Goal: Task Accomplishment & Management: Manage account settings

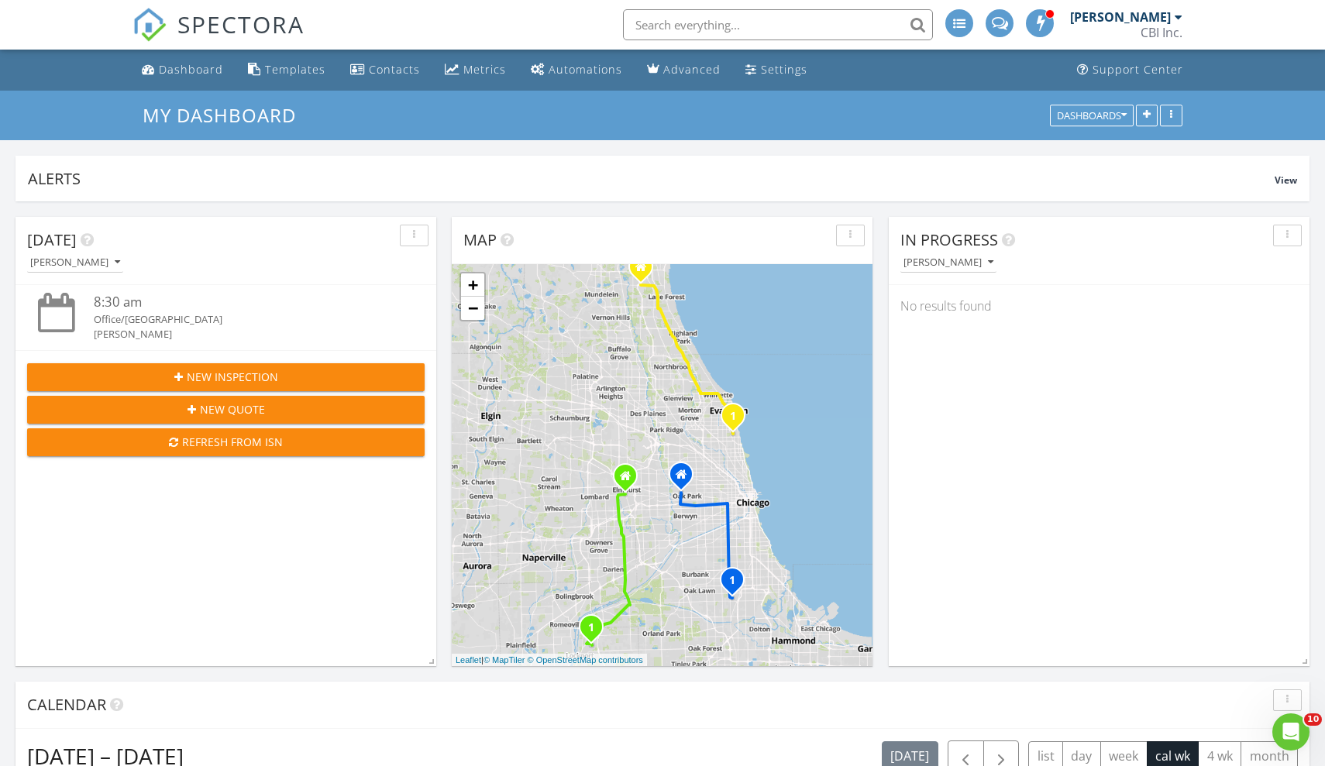
scroll to position [1760, 1326]
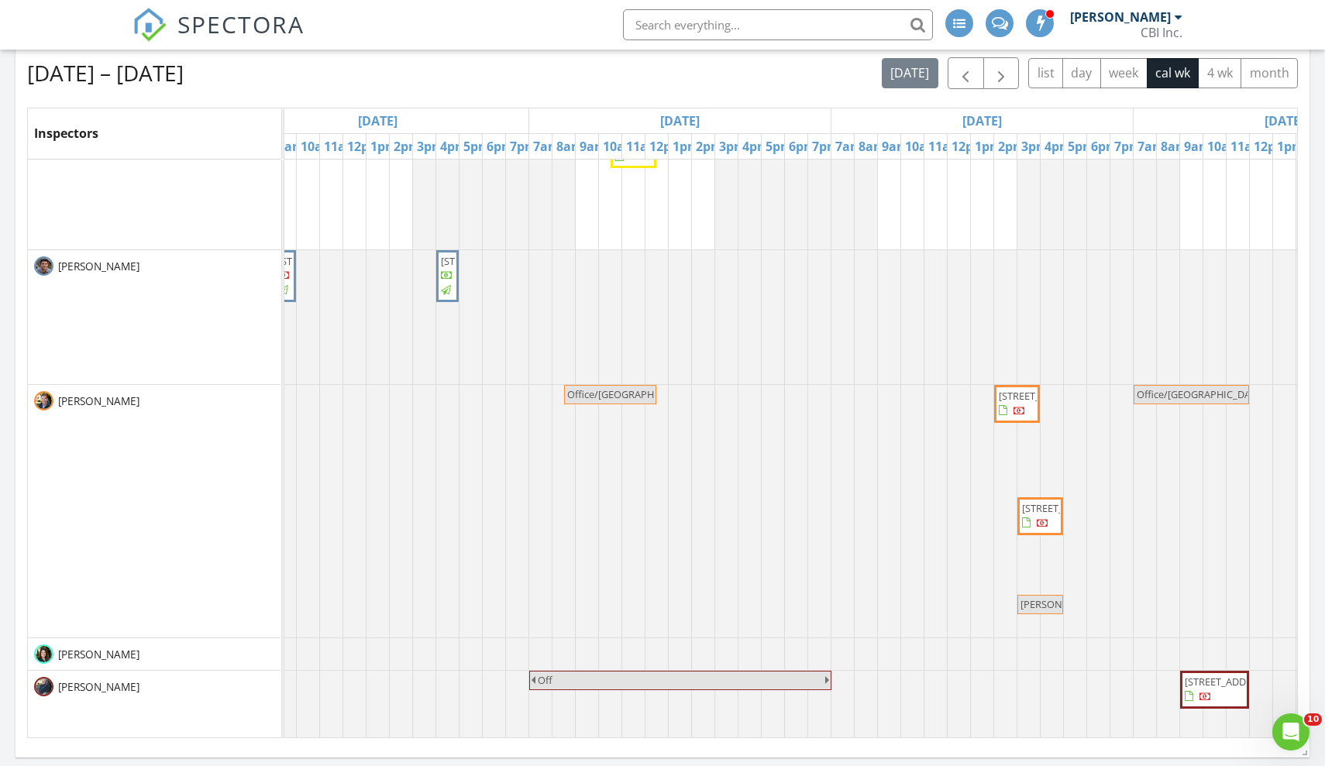
scroll to position [342, 662]
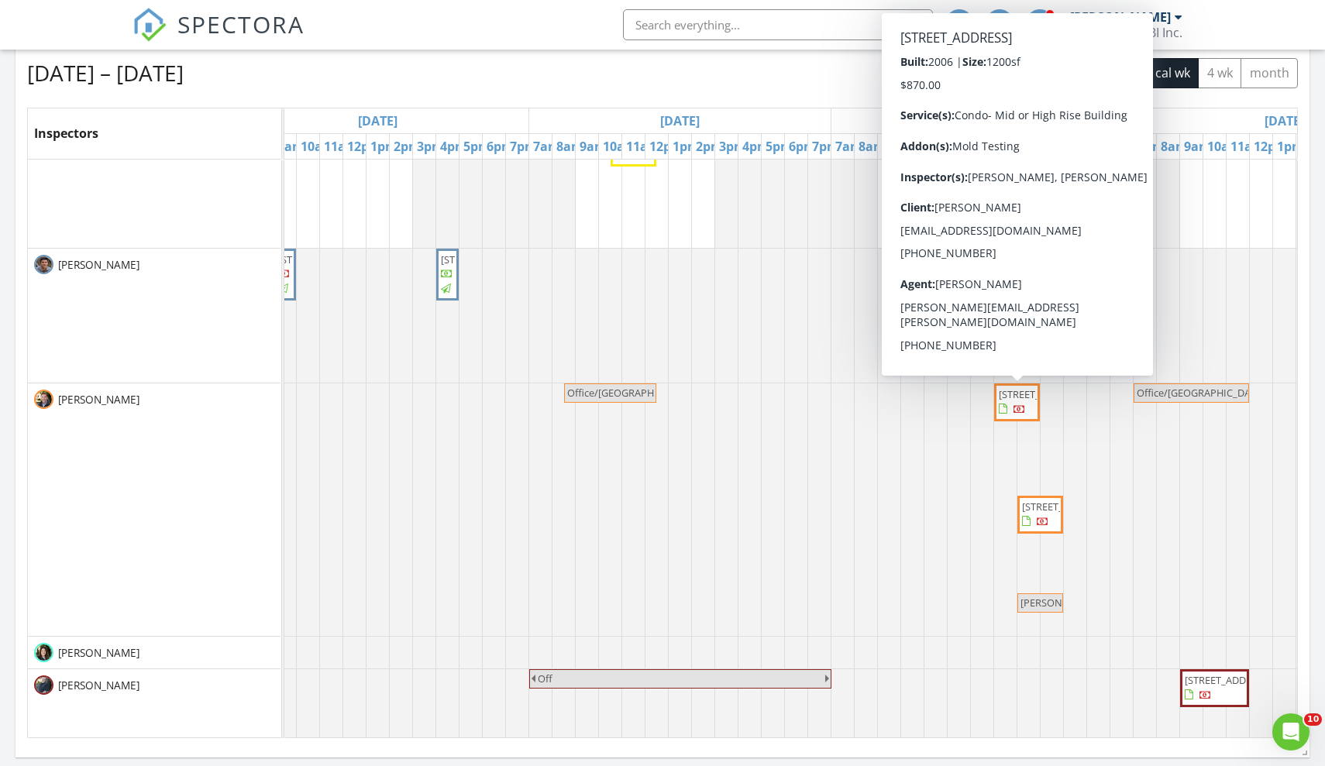
click at [1010, 401] on span "6000 N Cicero Ave 410, Chicago 60646" at bounding box center [1042, 394] width 87 height 14
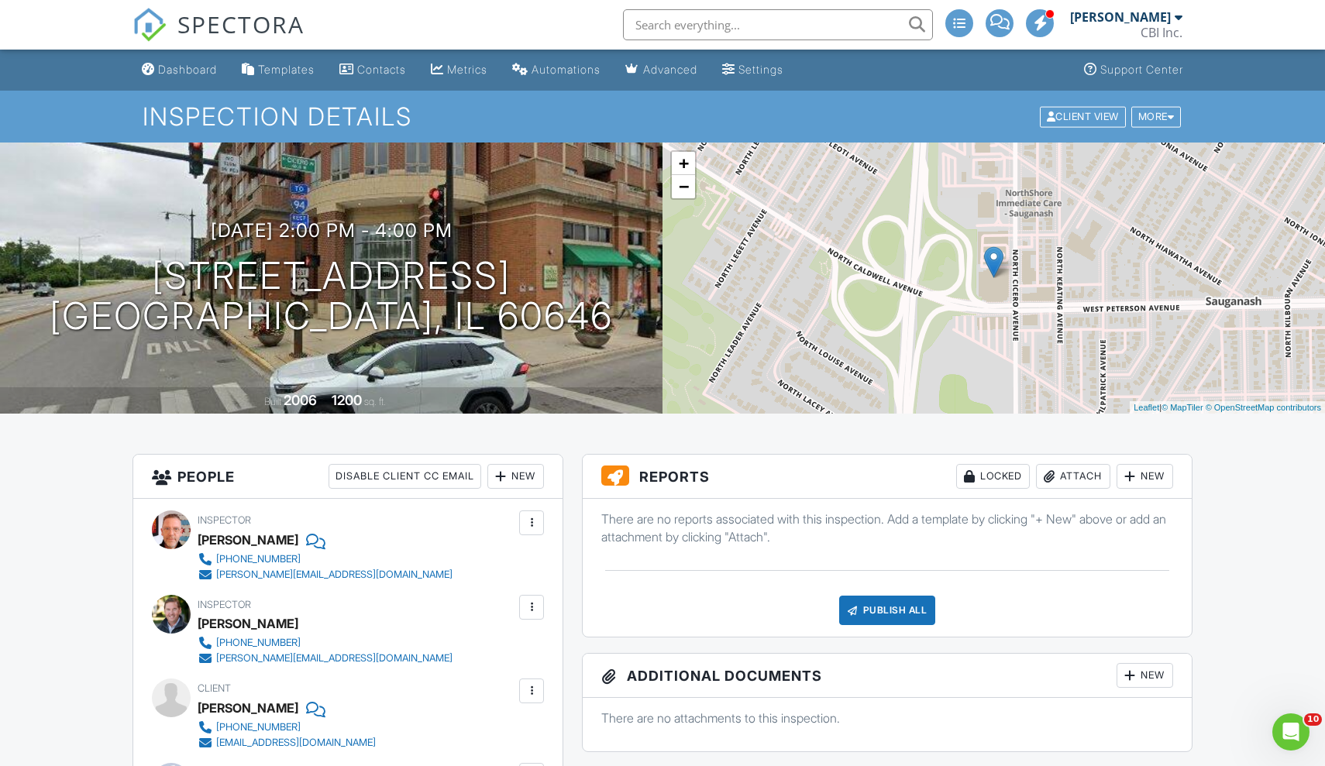
click at [509, 478] on div "New" at bounding box center [515, 476] width 57 height 25
click at [548, 526] on li "Inspector" at bounding box center [571, 523] width 153 height 39
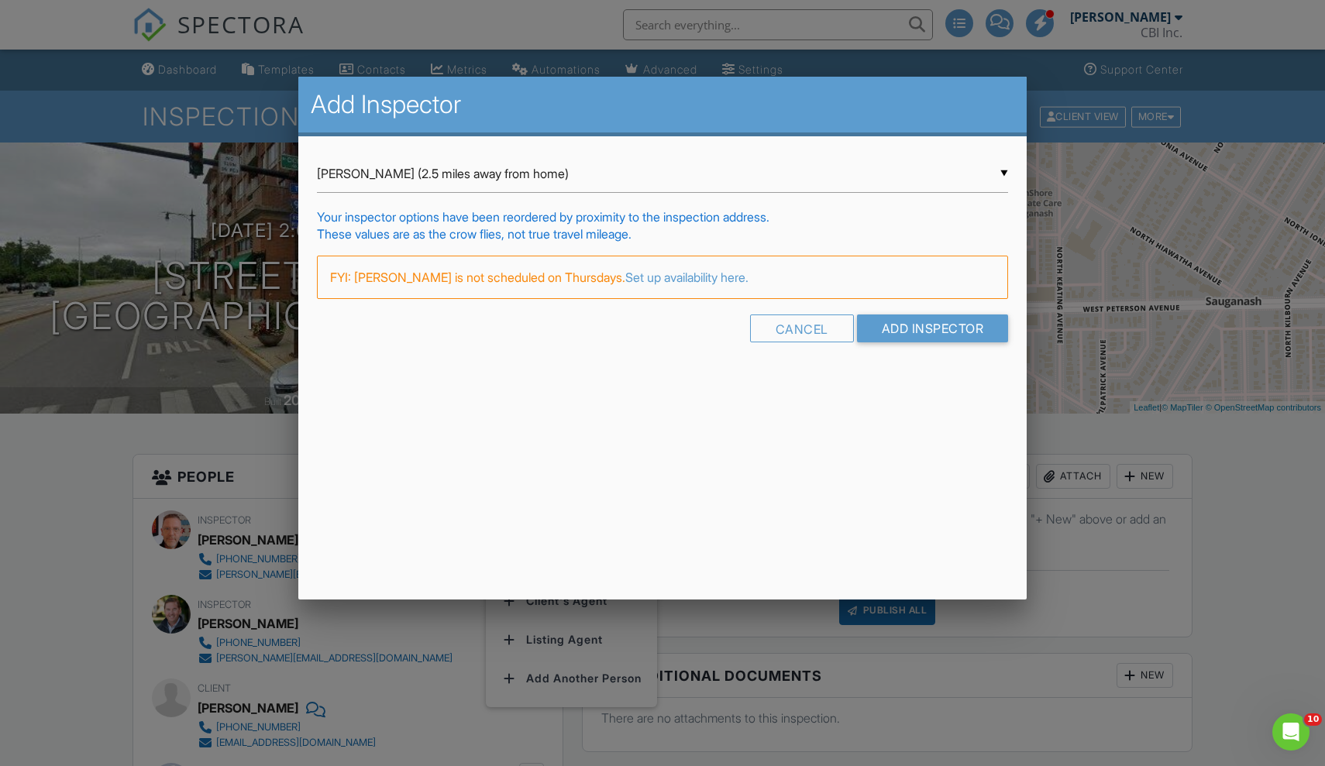
click at [457, 174] on div "▼ Ross Neag (2.5 miles away from home) Ross Neag (2.5 miles away from home) Ken…" at bounding box center [663, 174] width 692 height 38
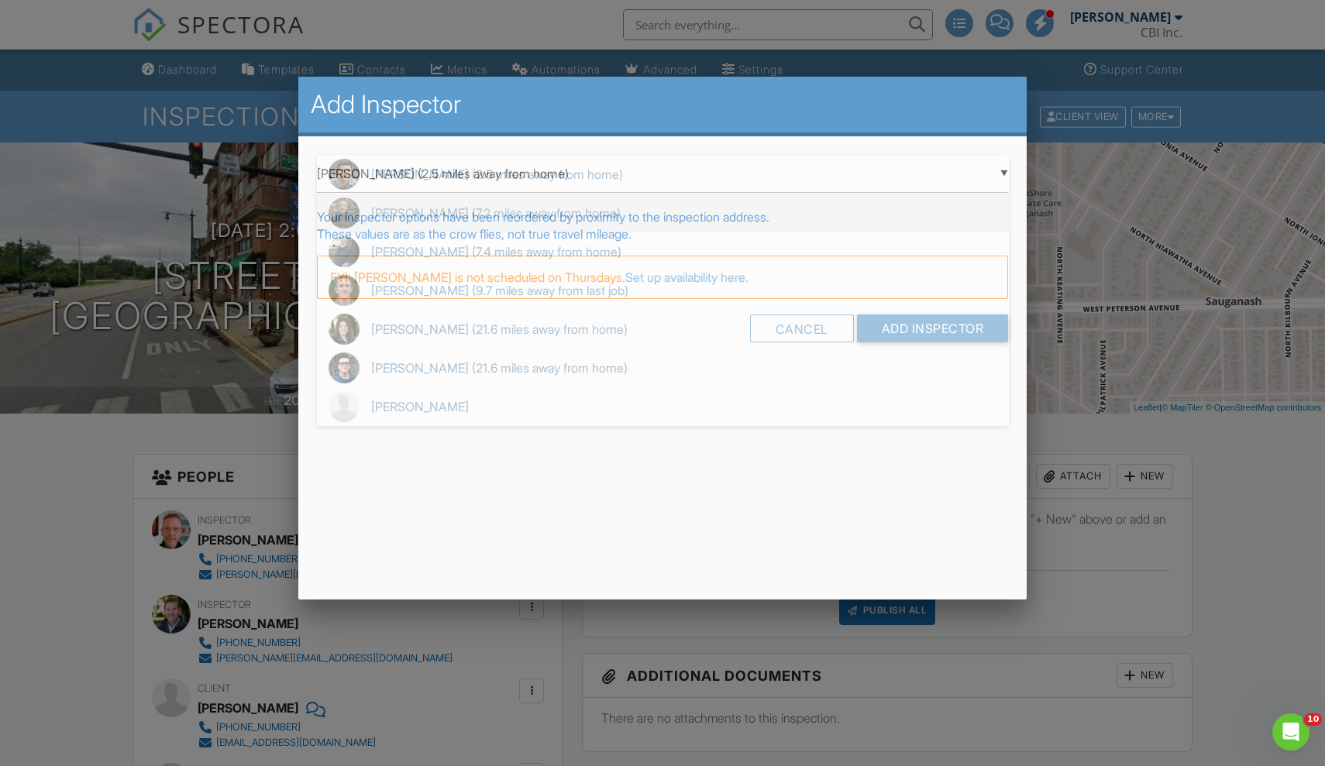
click at [435, 219] on span "Ken Whitelaw (7.2 miles away from home)" at bounding box center [663, 213] width 692 height 39
type input "Ken Whitelaw (7.2 miles away from home)"
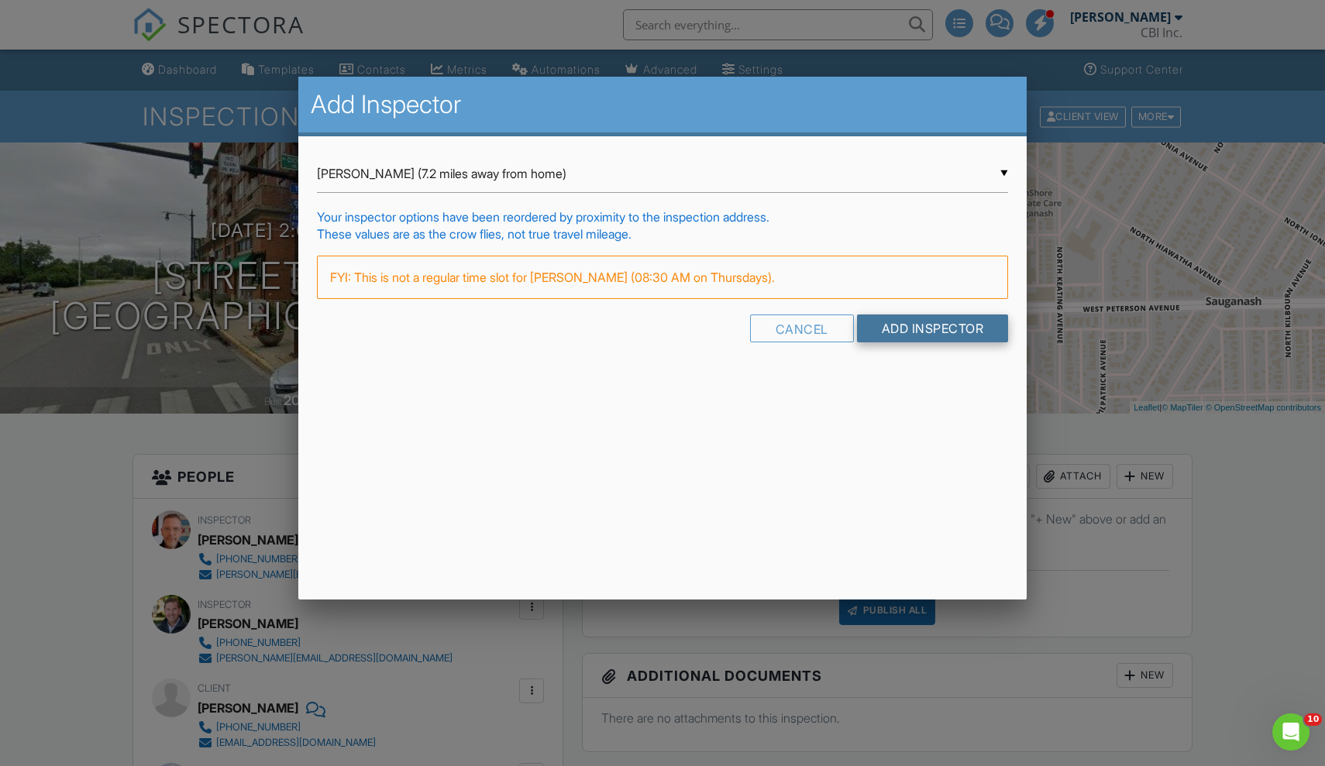
click at [912, 335] on input "Add Inspector" at bounding box center [933, 329] width 152 height 28
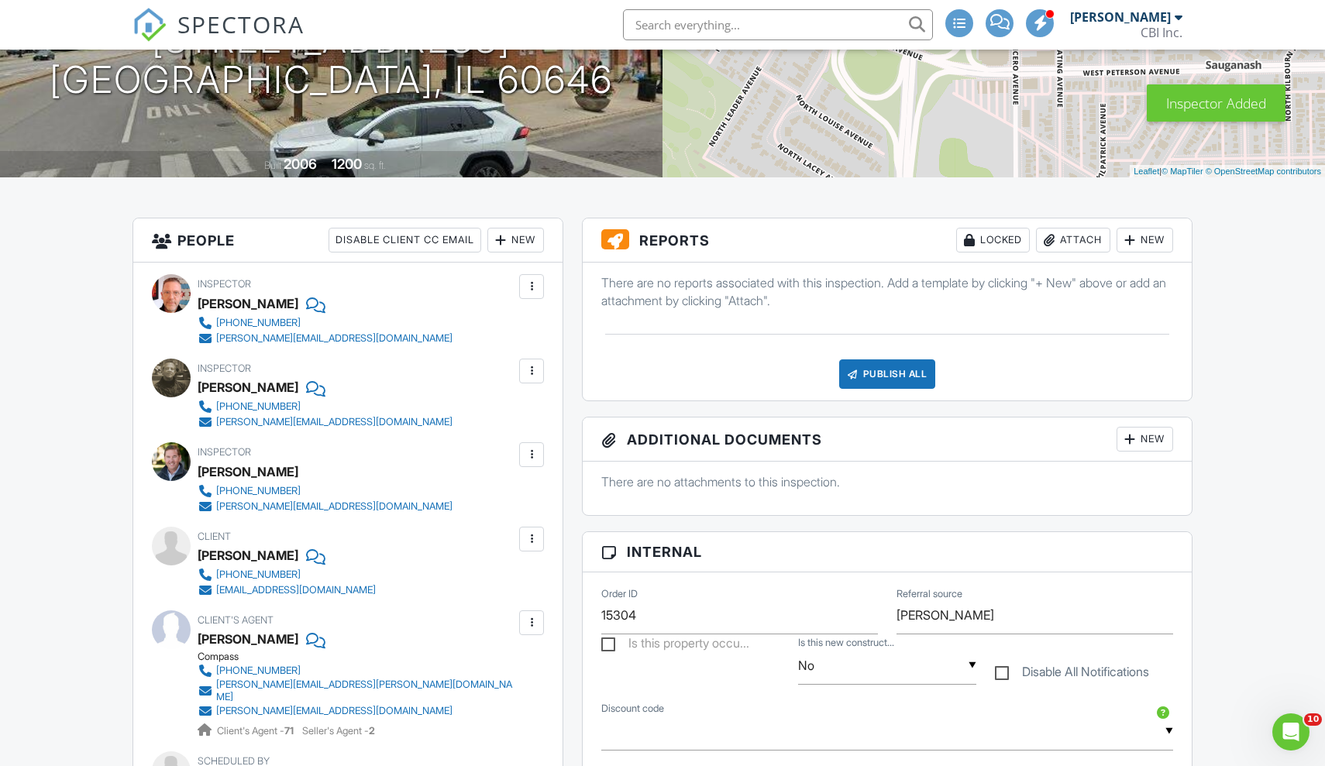
scroll to position [237, 0]
click at [530, 451] on div at bounding box center [531, 453] width 15 height 15
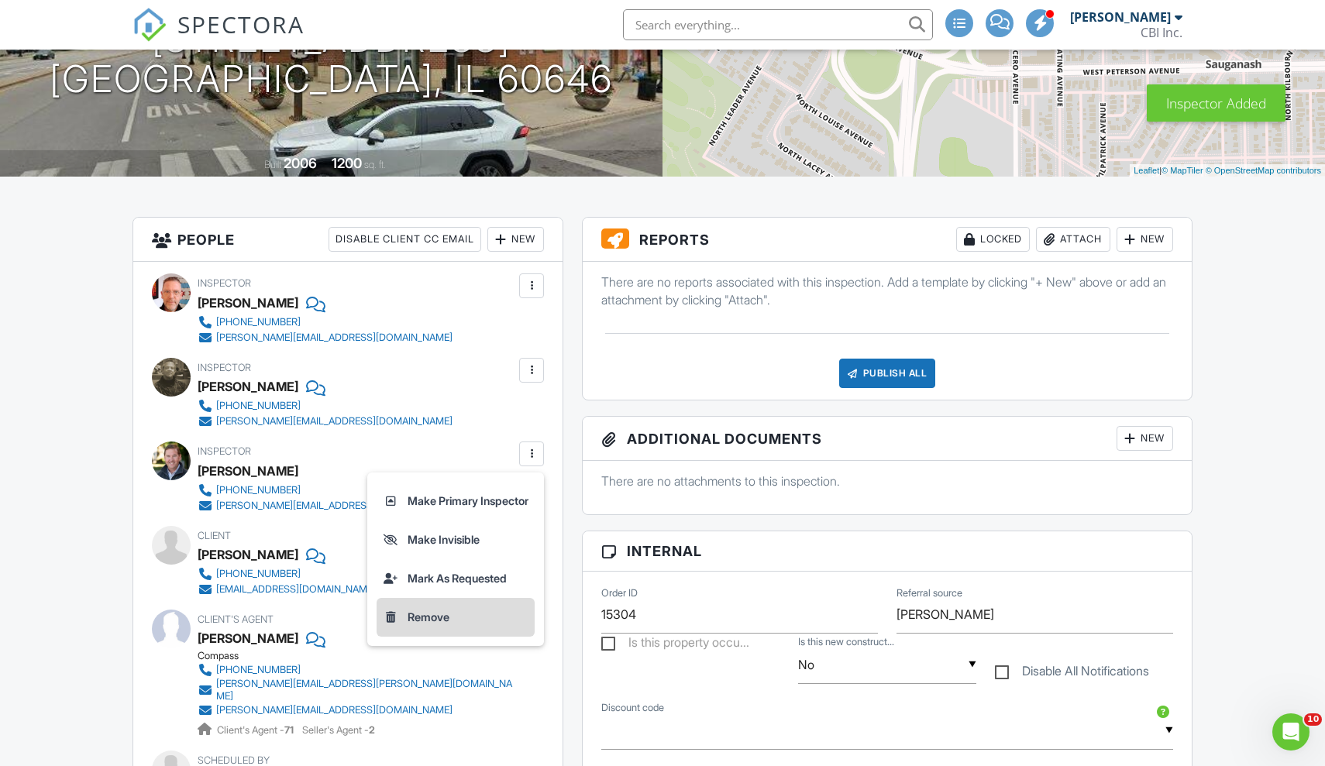
click at [433, 617] on li "Remove" at bounding box center [456, 617] width 158 height 39
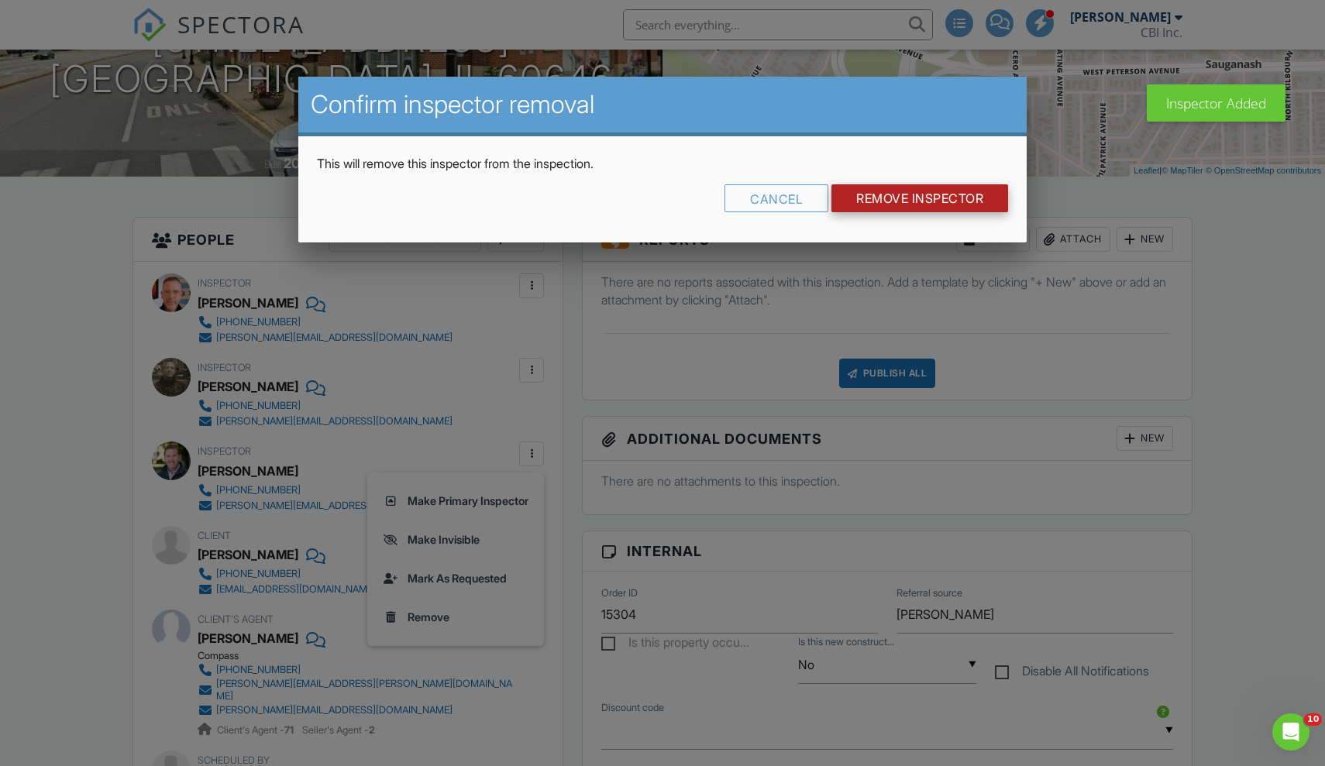
click at [878, 196] on input "Remove Inspector" at bounding box center [919, 198] width 177 height 28
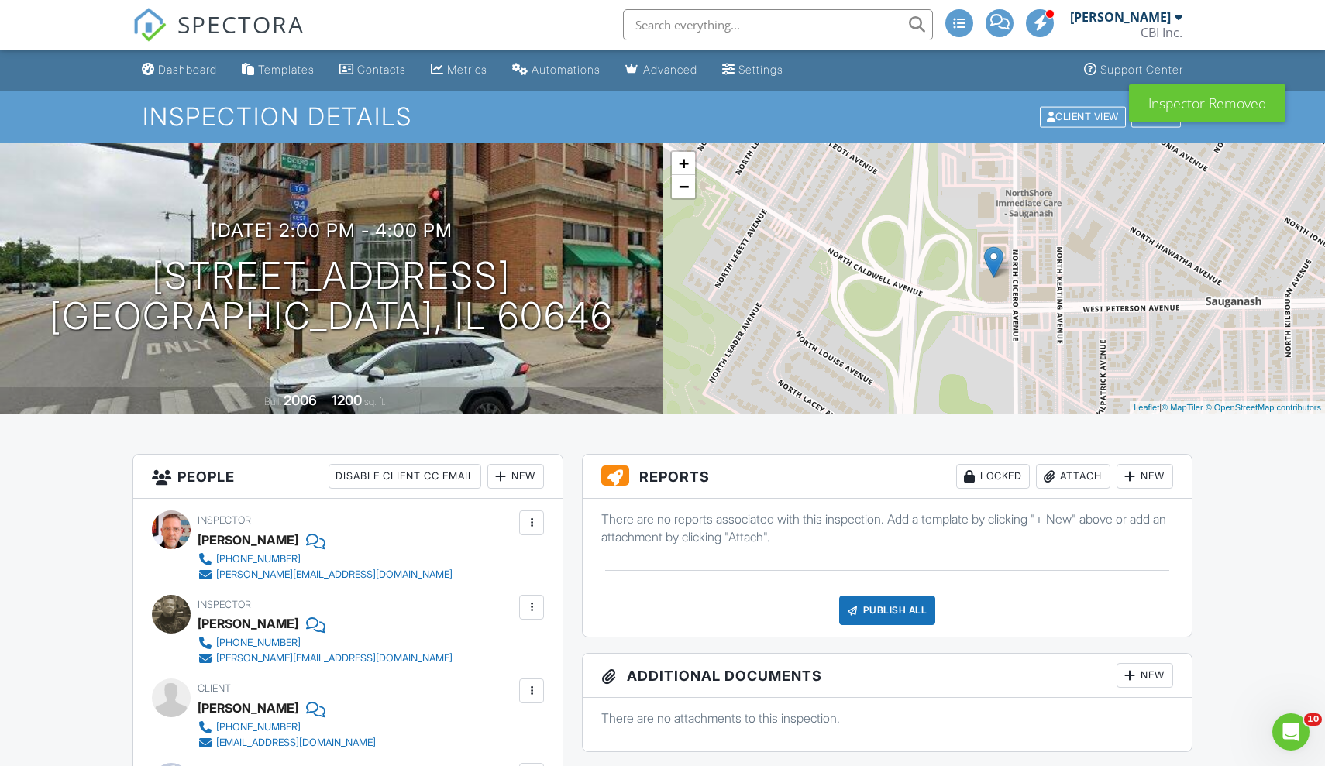
click at [177, 66] on div "Dashboard" at bounding box center [187, 69] width 59 height 13
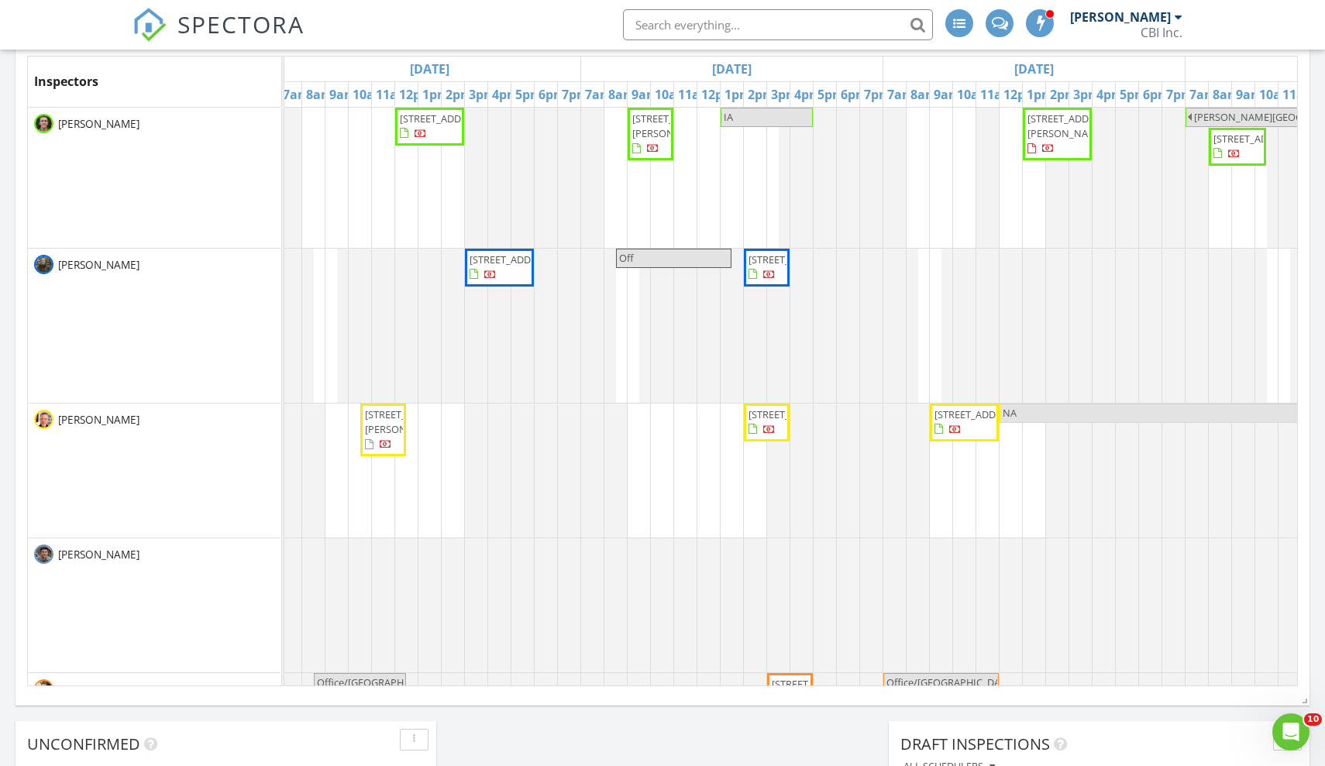
click at [761, 267] on span "6000 N Cicero Ave 410, Chicago 60646" at bounding box center [791, 260] width 87 height 14
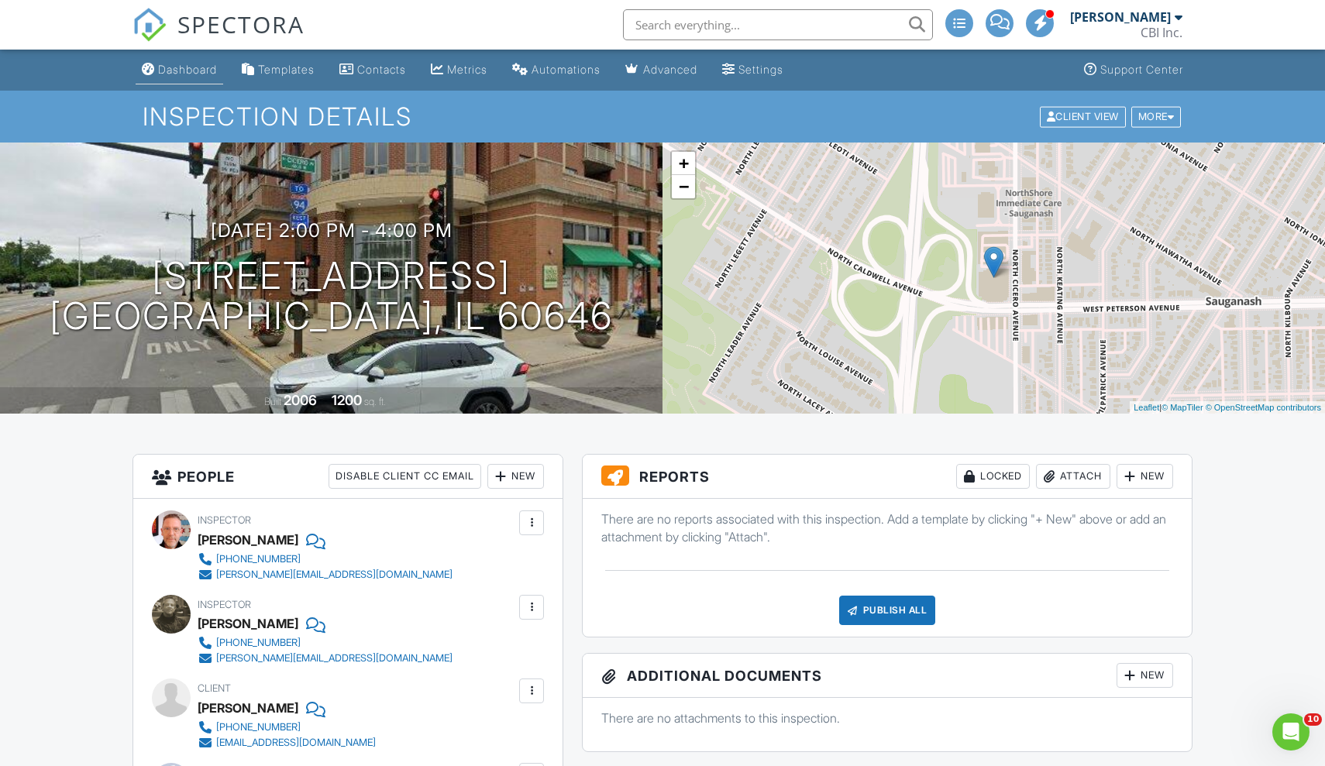
click at [184, 67] on div "Dashboard" at bounding box center [187, 69] width 59 height 13
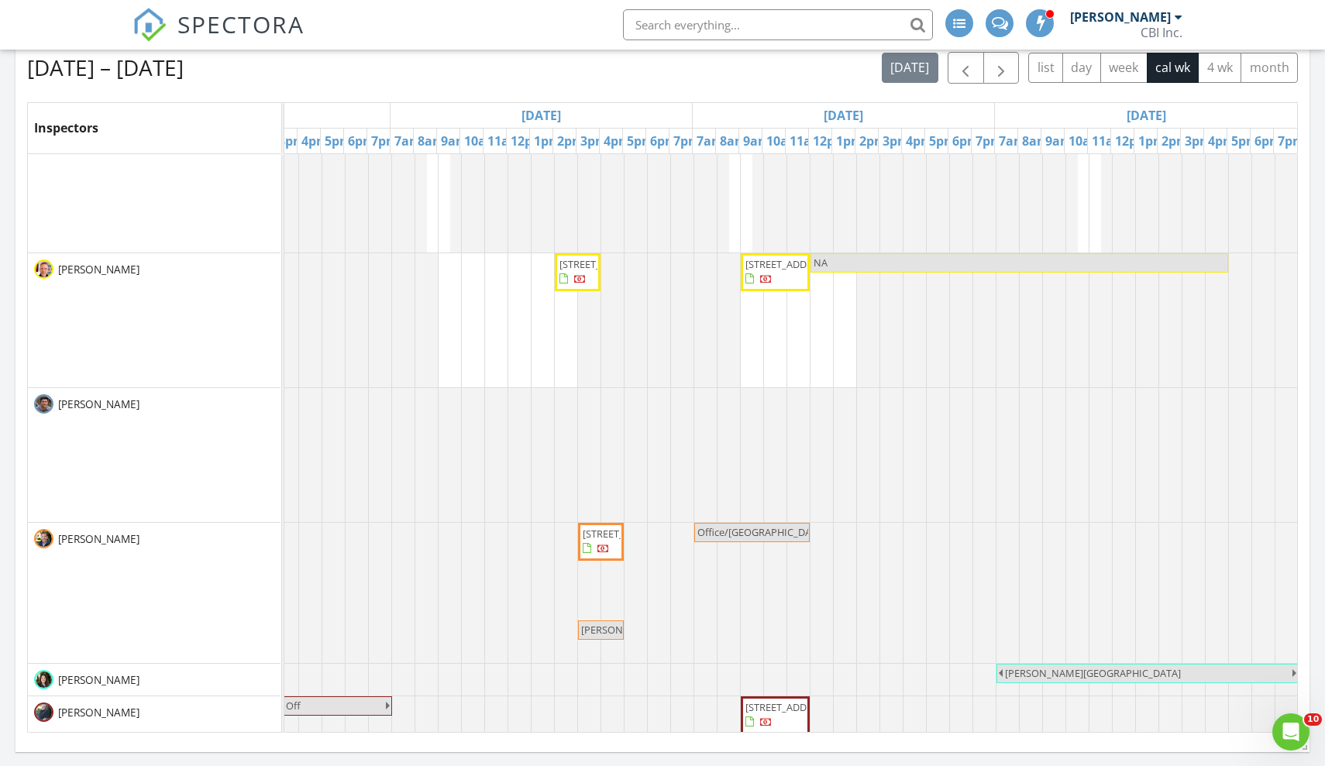
scroll to position [0, 1101]
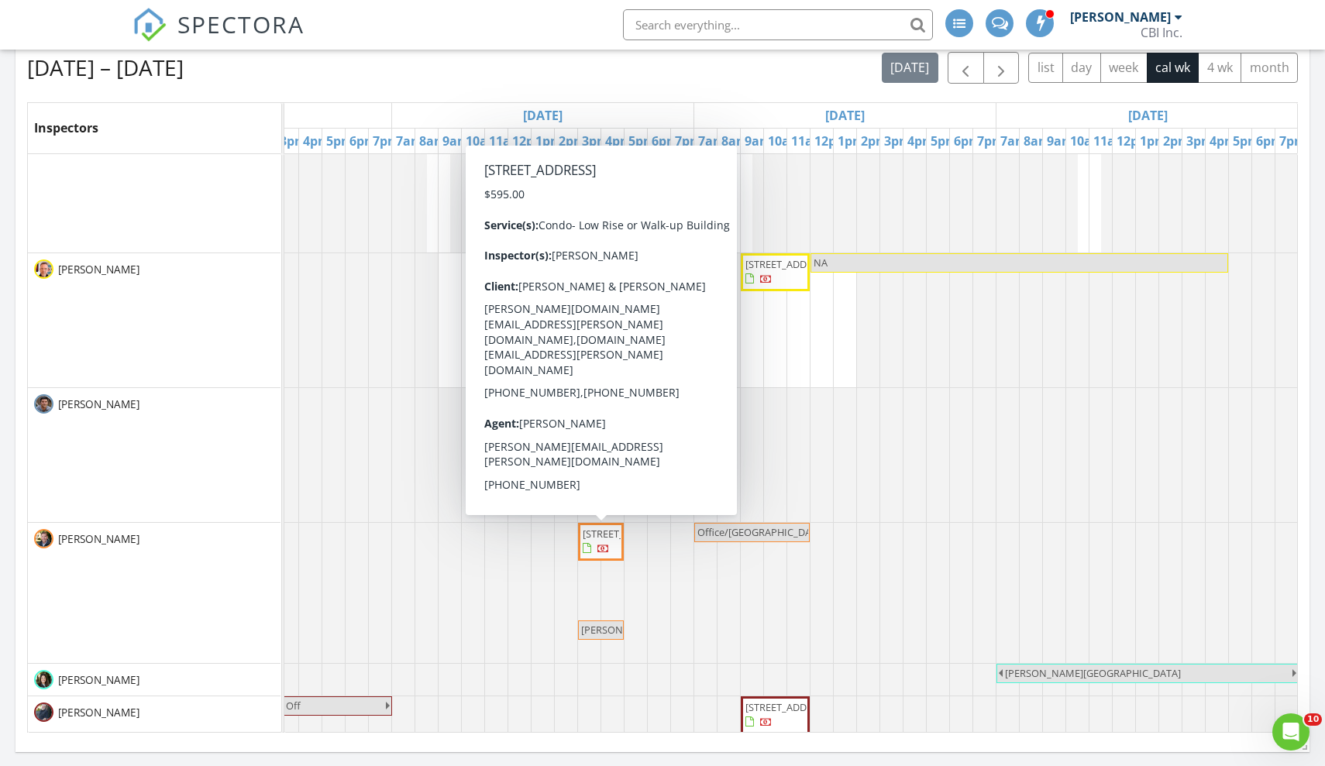
click at [594, 541] on span "509 W Aldine Ave 2D, Chicago 60657" at bounding box center [626, 534] width 87 height 14
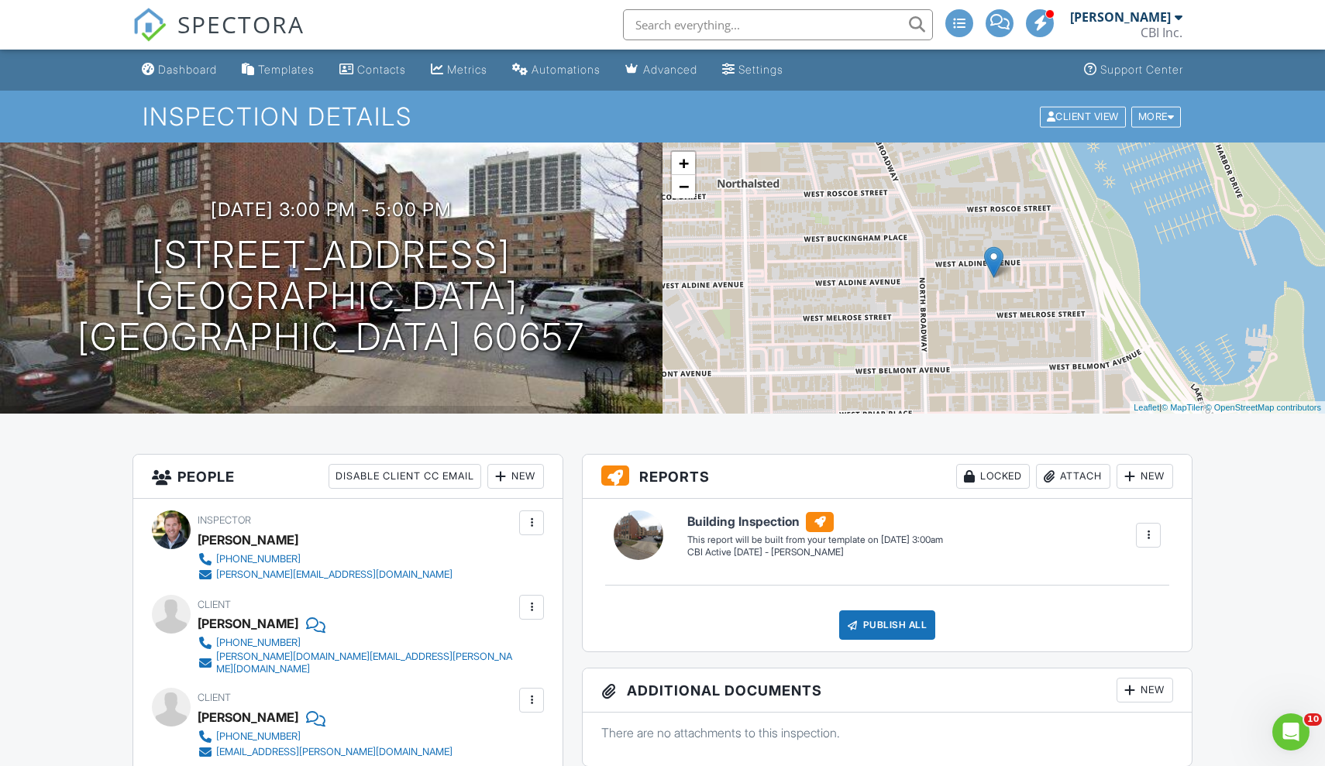
click at [519, 473] on div "New" at bounding box center [515, 476] width 57 height 25
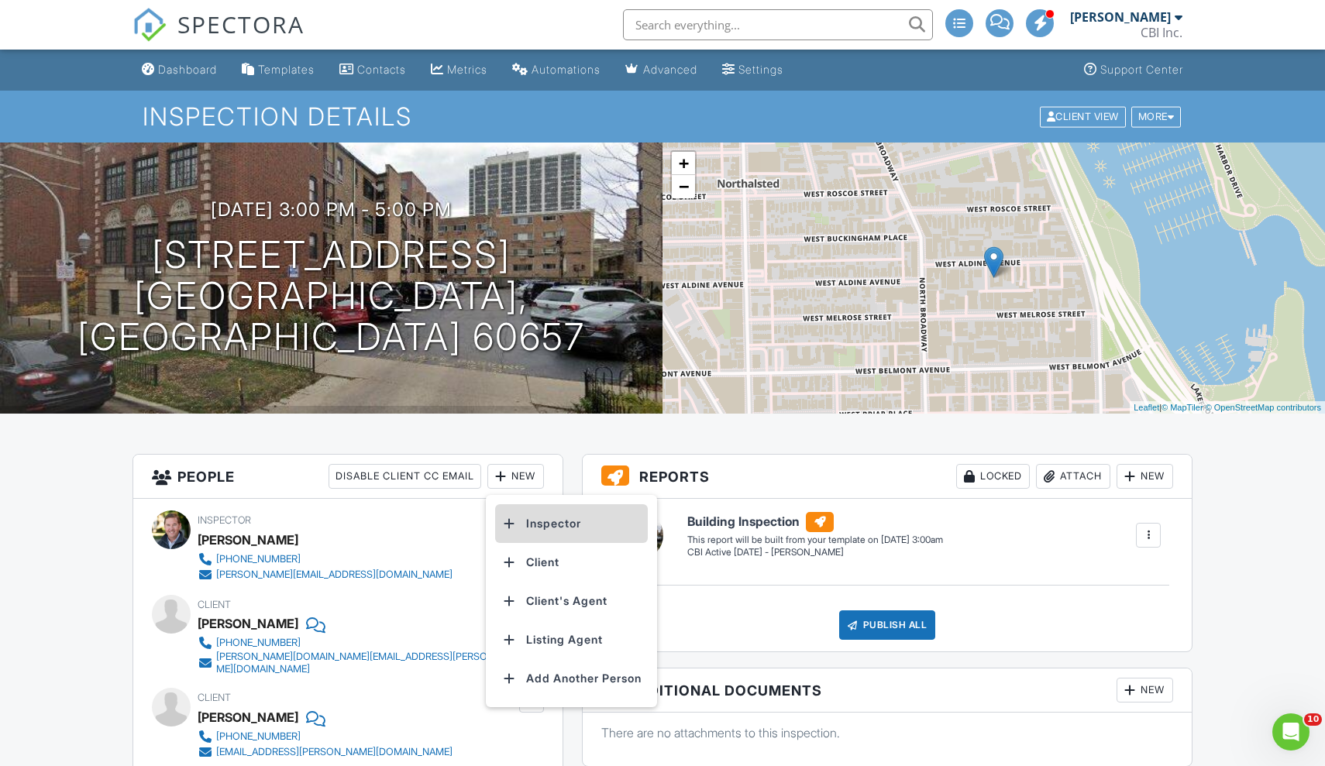
click at [531, 523] on li "Inspector" at bounding box center [571, 523] width 153 height 39
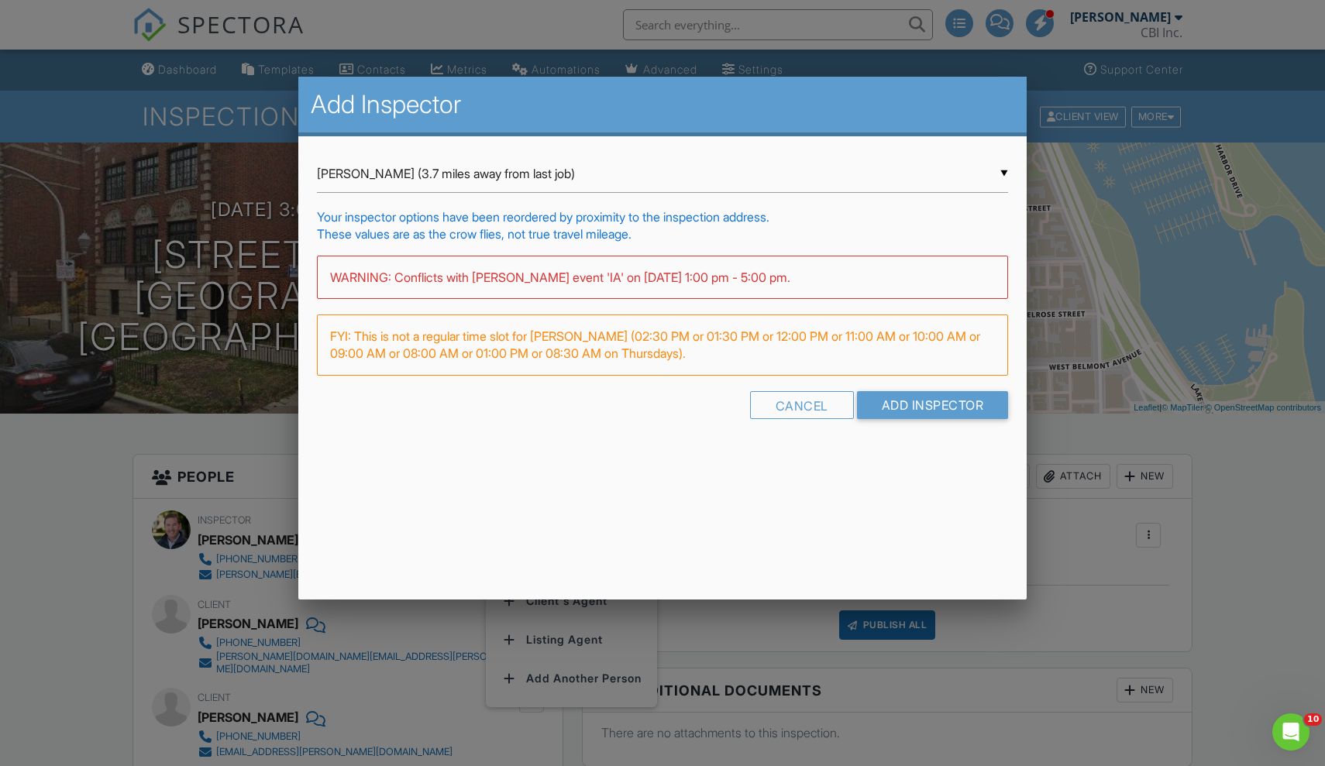
click at [482, 170] on div "▼ Morgan Hughes (3.7 miles away from last job) Morgan Hughes (3.7 miles away fr…" at bounding box center [663, 174] width 692 height 38
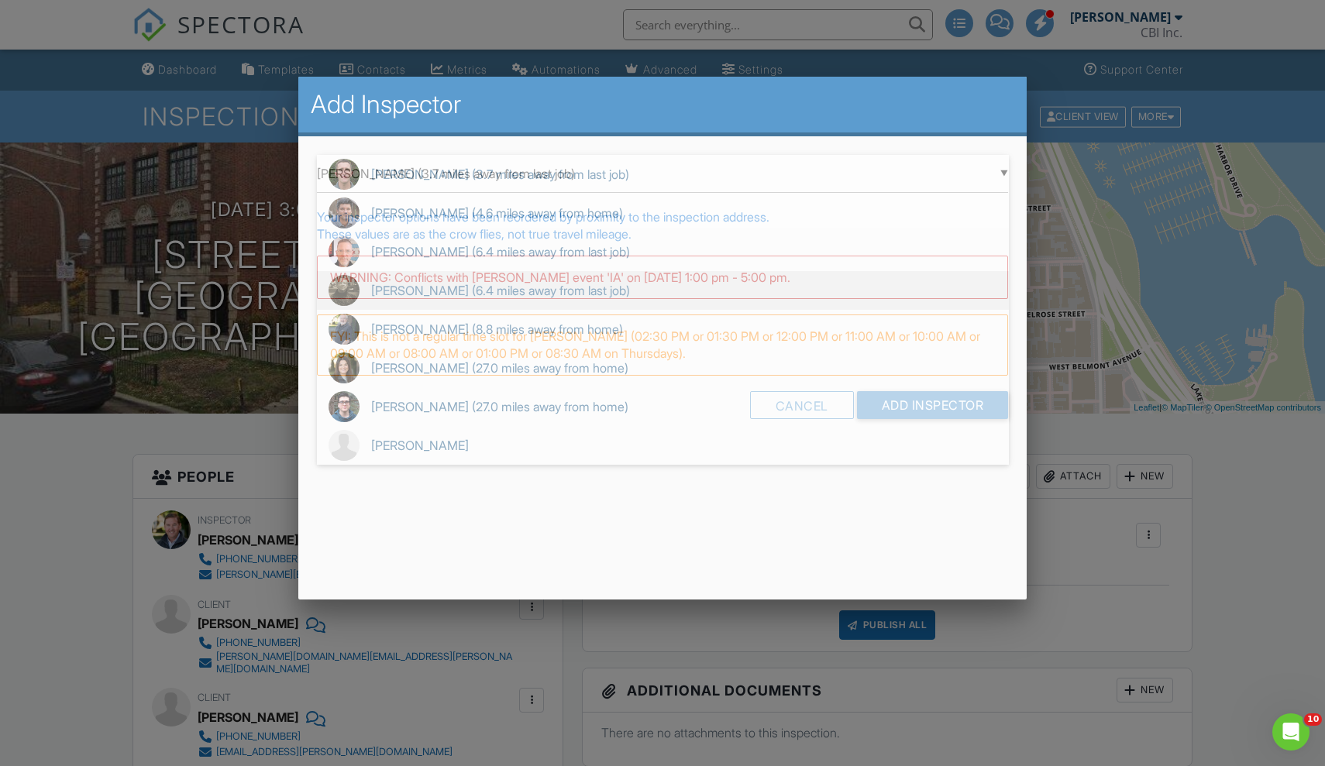
click at [432, 284] on span "Ken Whitelaw (6.4 miles away from last job)" at bounding box center [663, 290] width 692 height 39
type input "Ken Whitelaw (6.4 miles away from last job)"
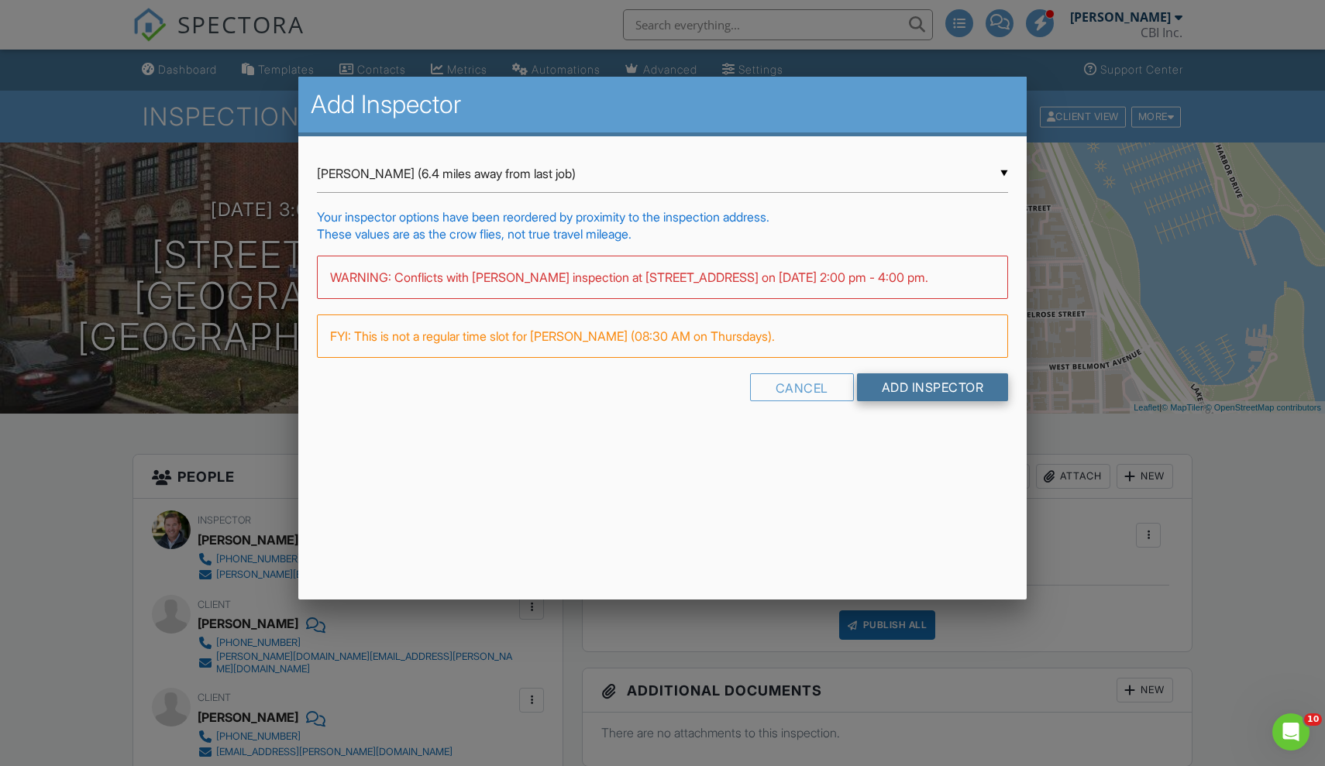
click at [924, 384] on input "Add Inspector" at bounding box center [933, 387] width 152 height 28
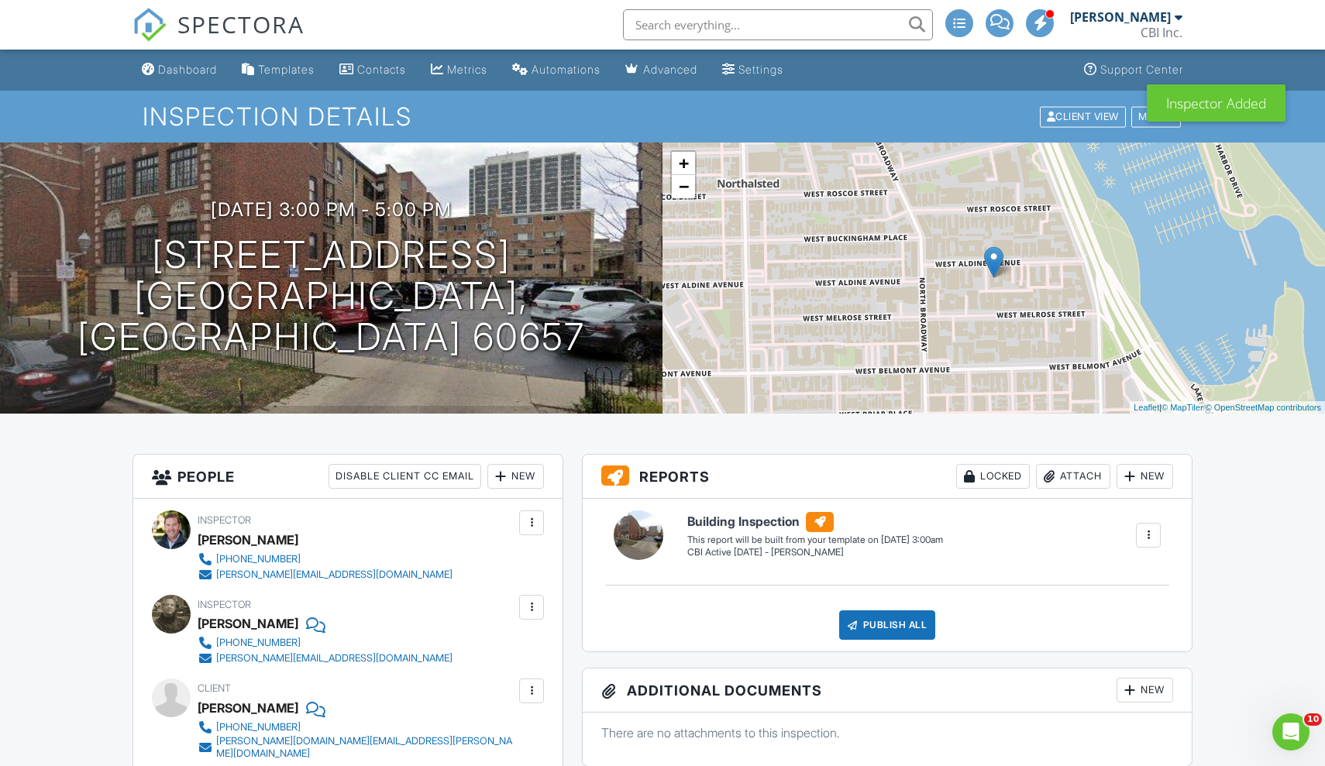
click at [538, 525] on div at bounding box center [531, 522] width 15 height 15
click at [452, 649] on li "Remove" at bounding box center [466, 647] width 136 height 39
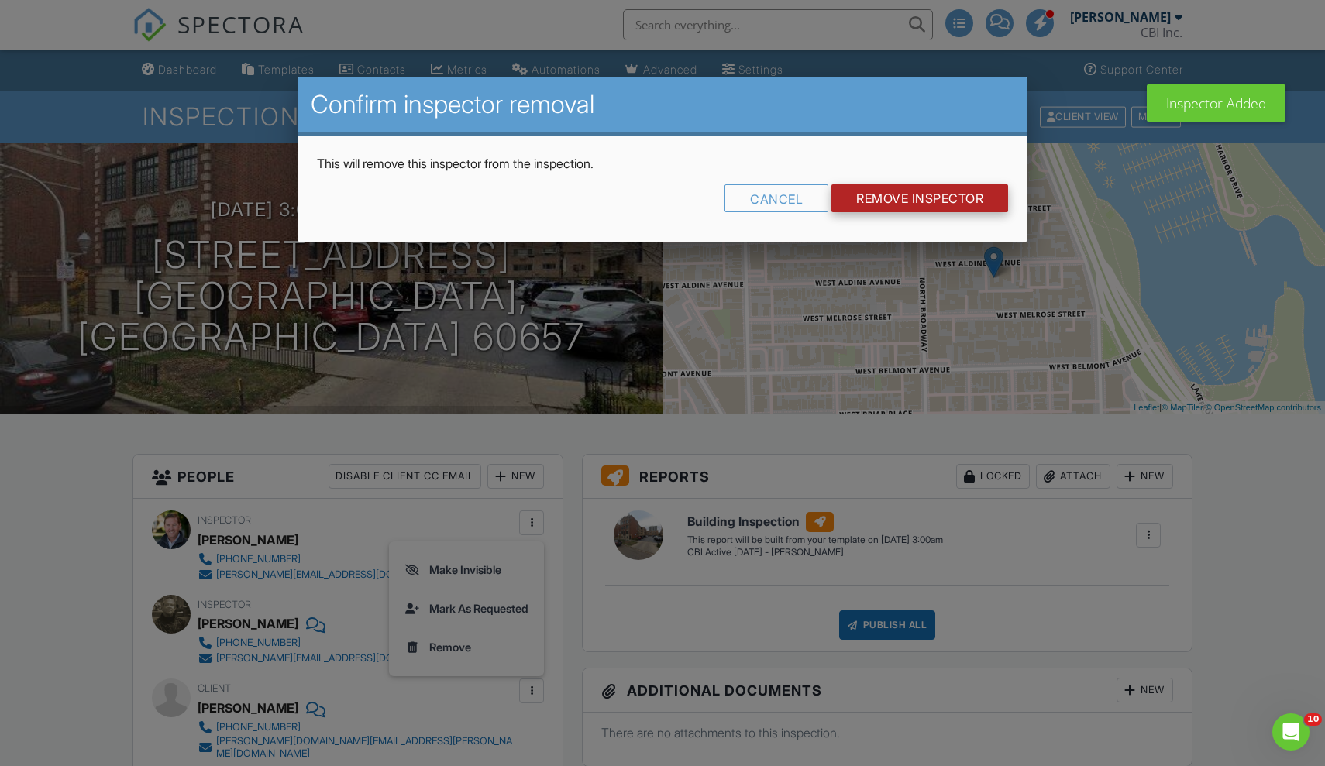
click at [908, 197] on input "Remove Inspector" at bounding box center [919, 198] width 177 height 28
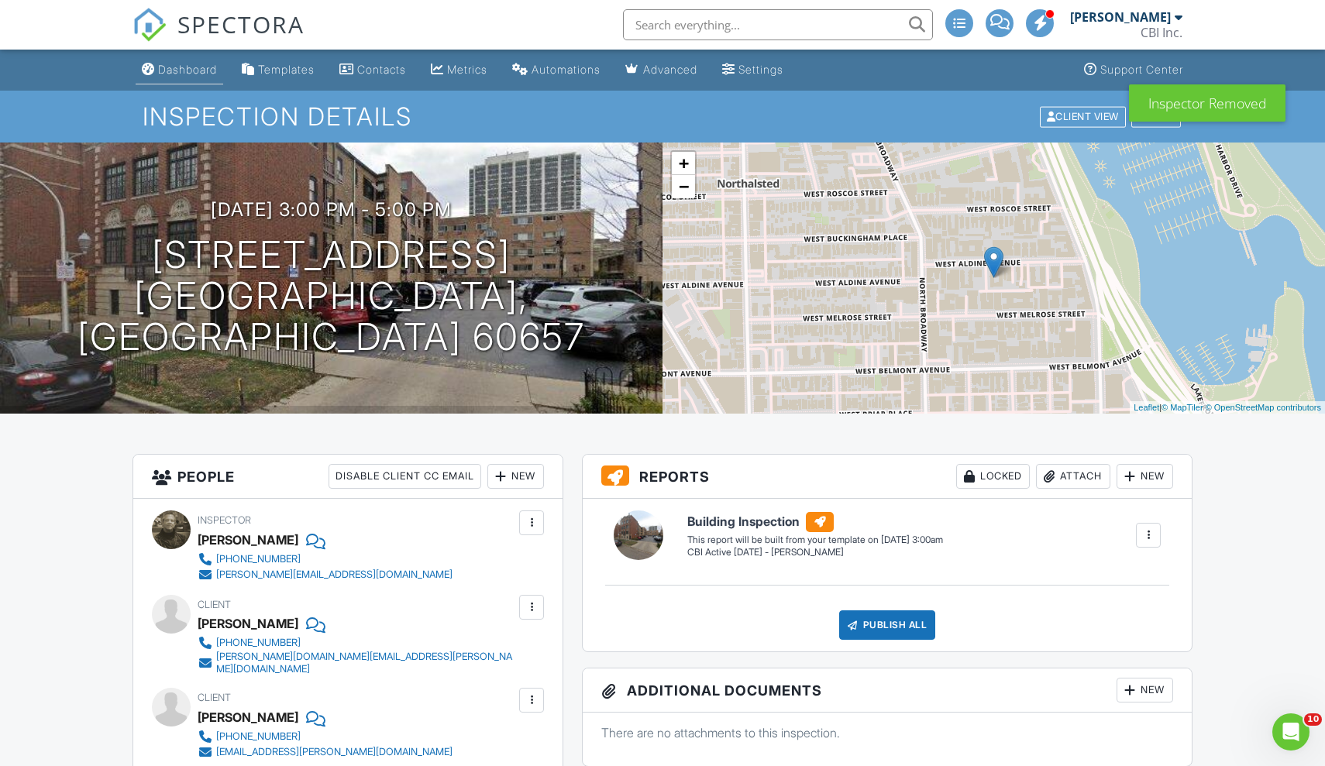
click at [174, 71] on div "Dashboard" at bounding box center [187, 69] width 59 height 13
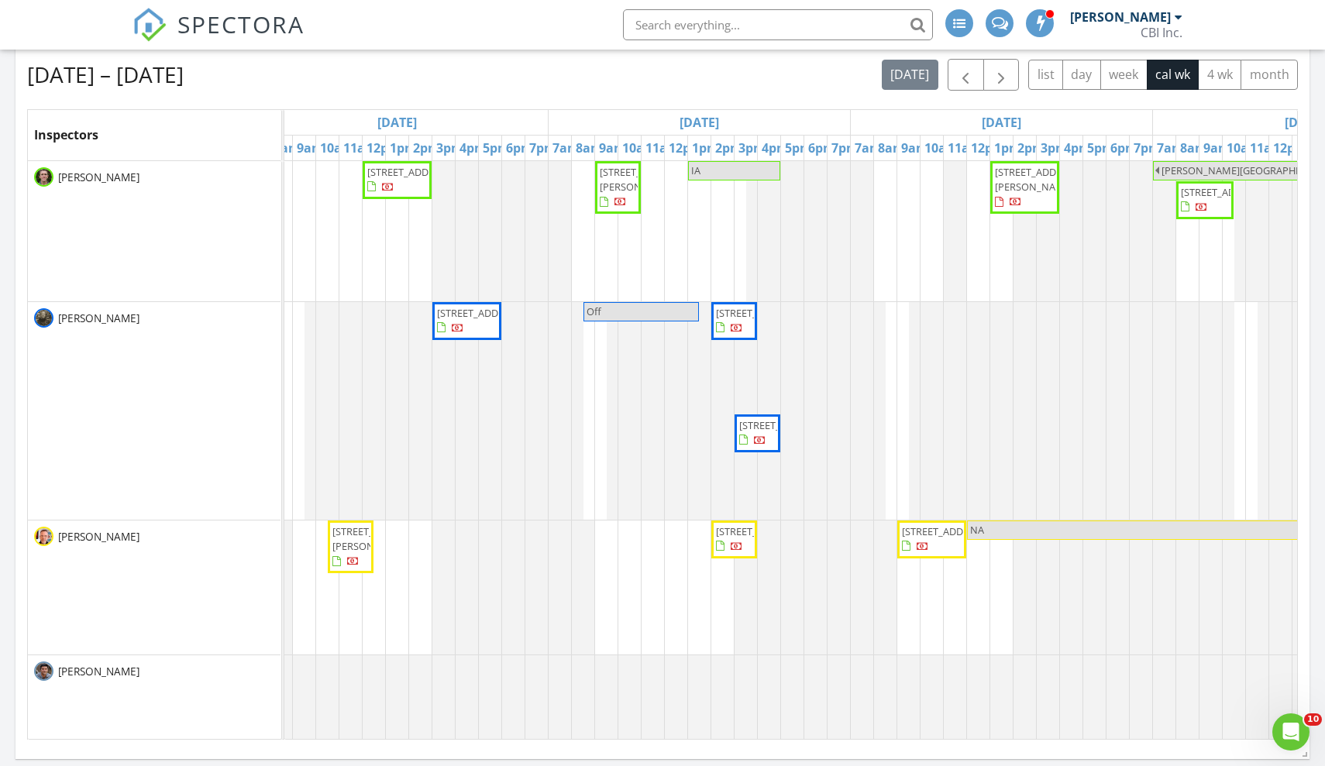
scroll to position [676, 0]
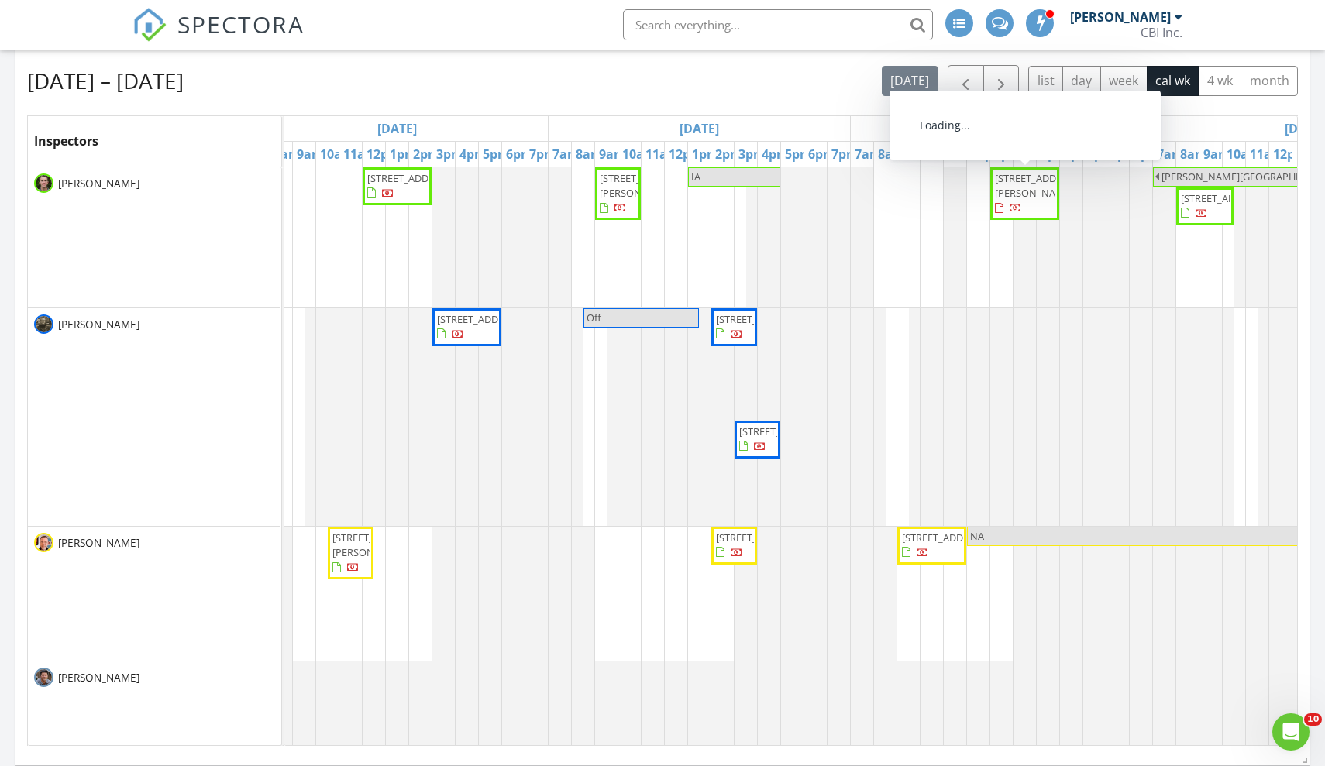
click at [1010, 190] on span "[STREET_ADDRESS][PERSON_NAME]" at bounding box center [1038, 185] width 87 height 29
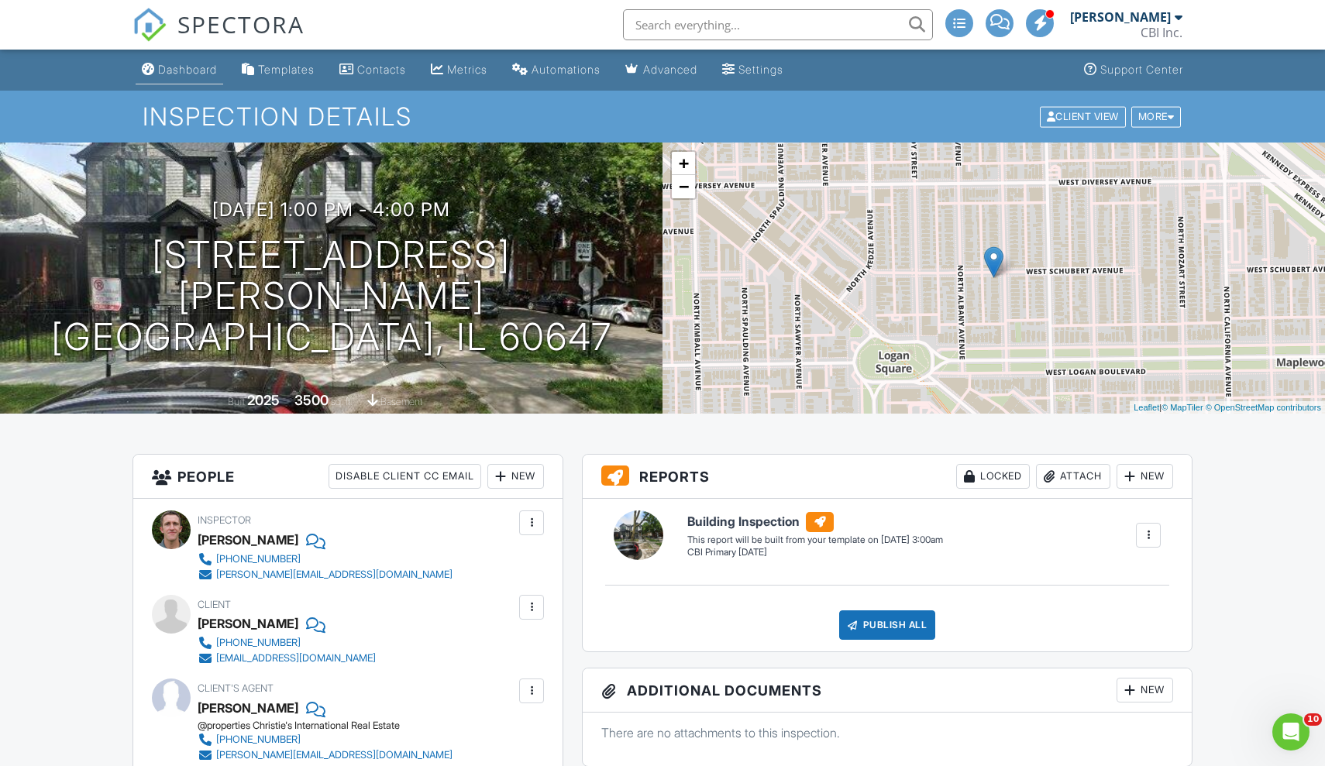
click at [191, 74] on div "Dashboard" at bounding box center [187, 69] width 59 height 13
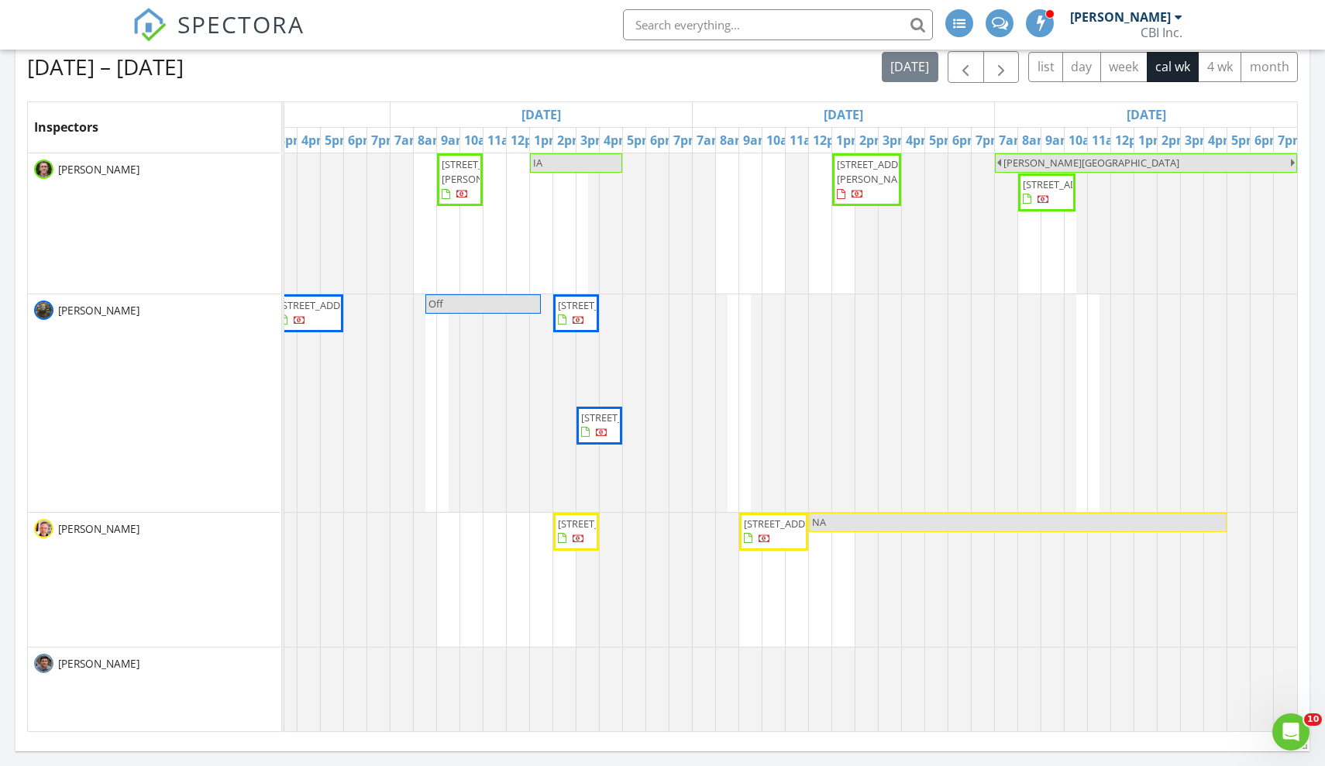
scroll to position [685, 0]
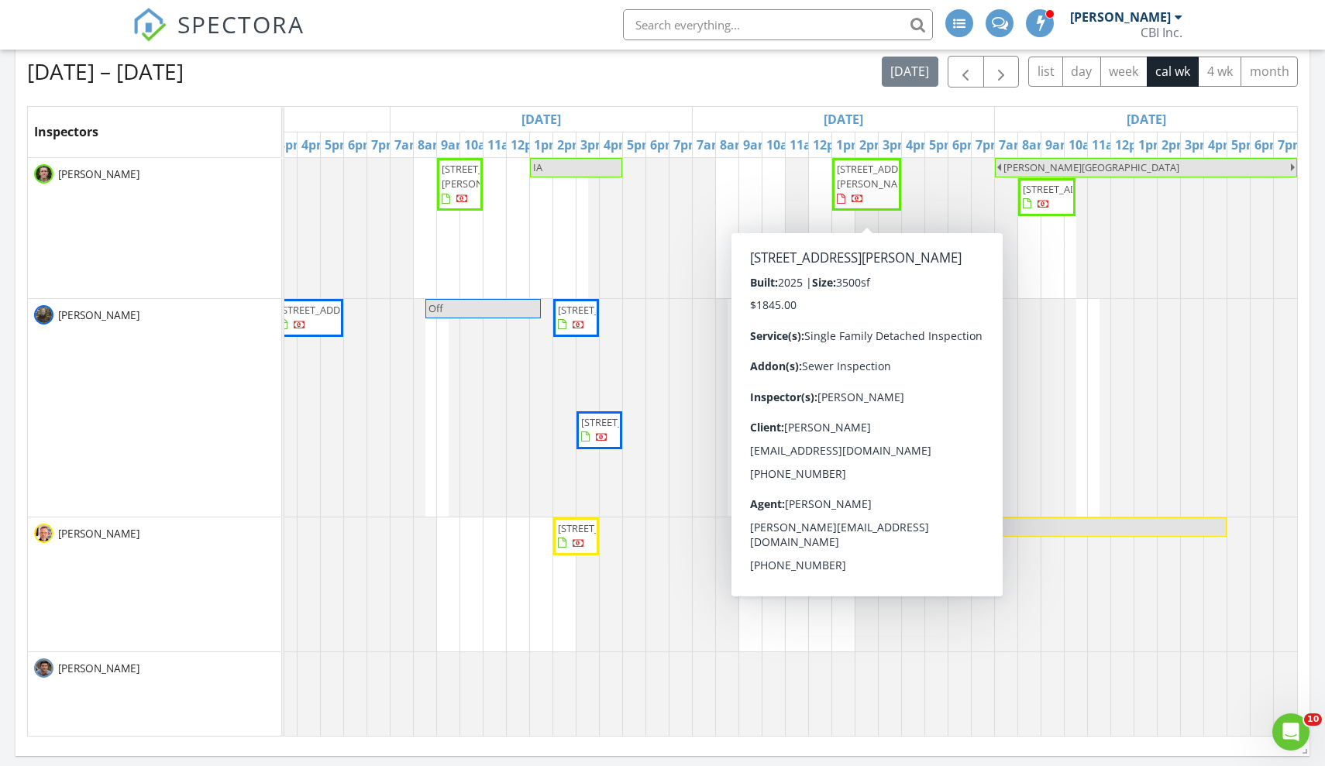
click at [652, 80] on div "Aug 24 – 30, 2025 today list day week cal wk 4 wk month" at bounding box center [662, 72] width 1271 height 32
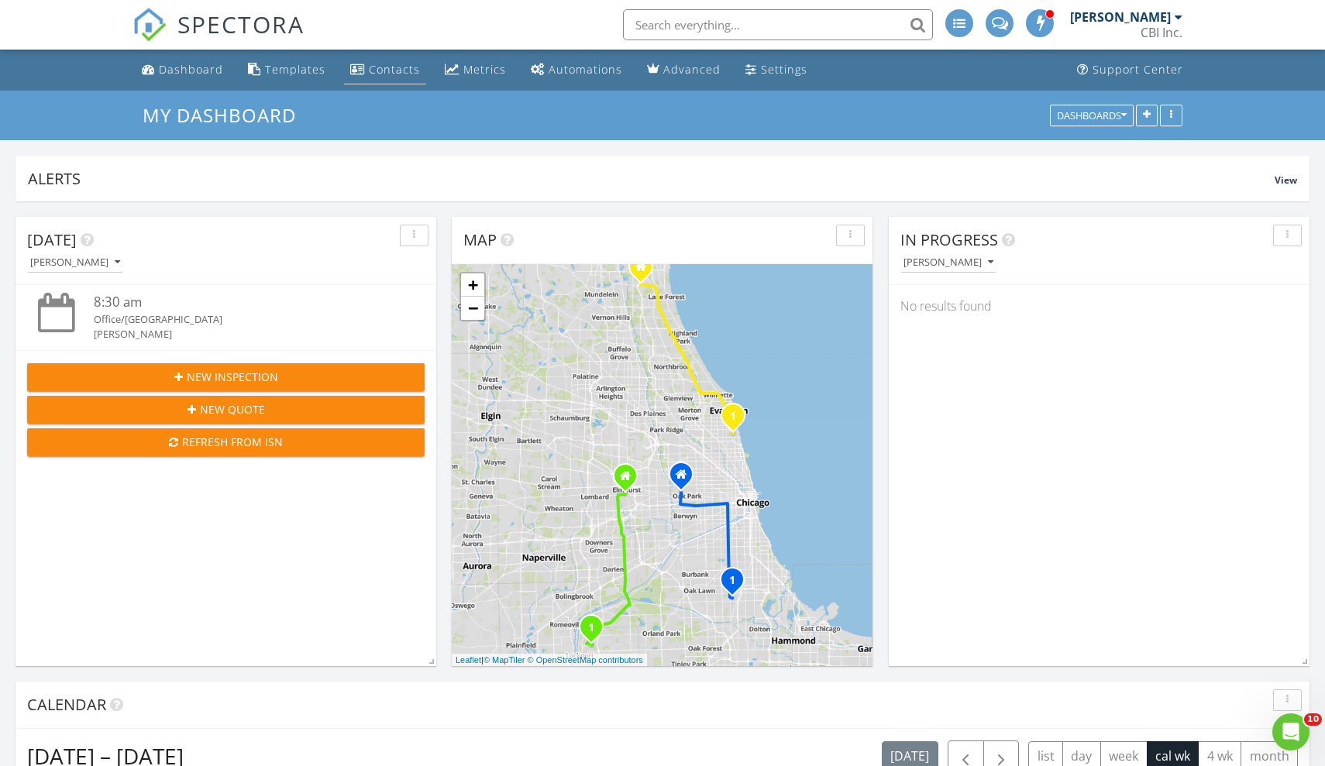
scroll to position [0, 0]
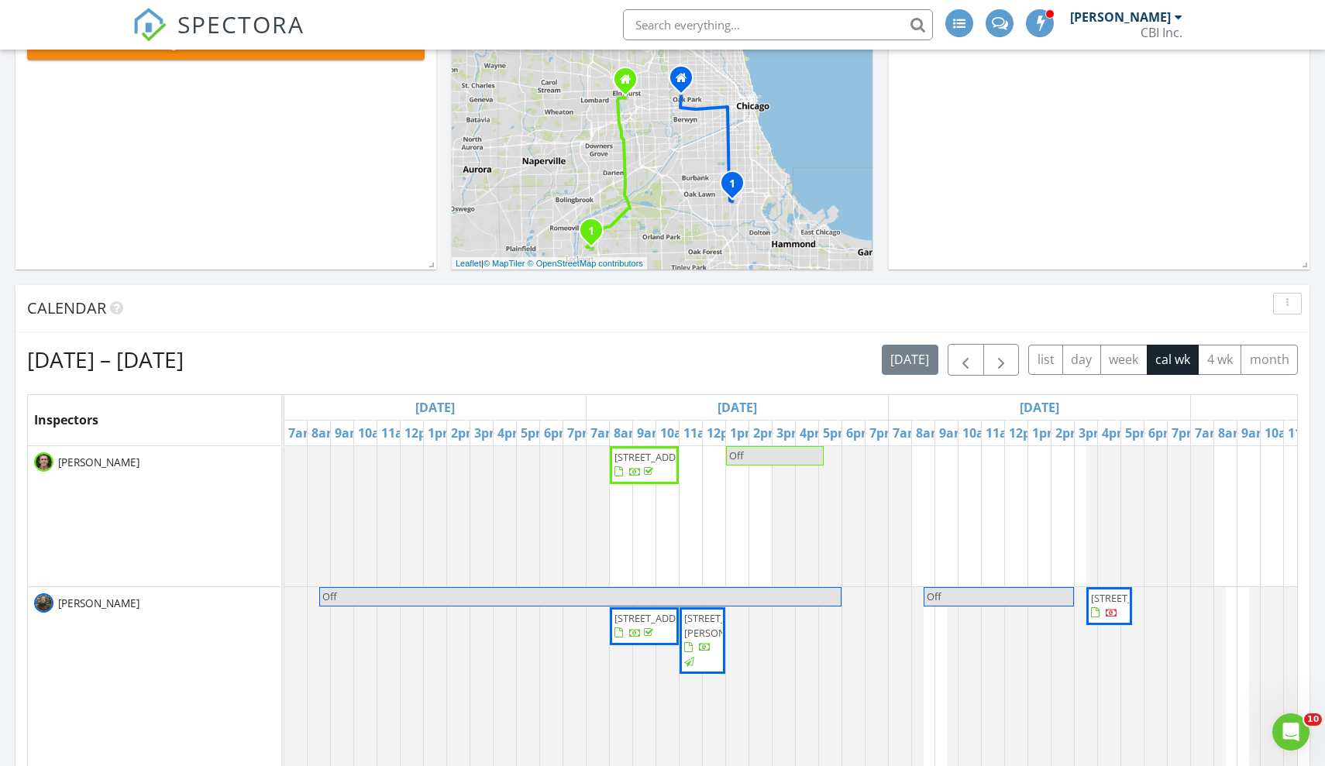
scroll to position [394, 0]
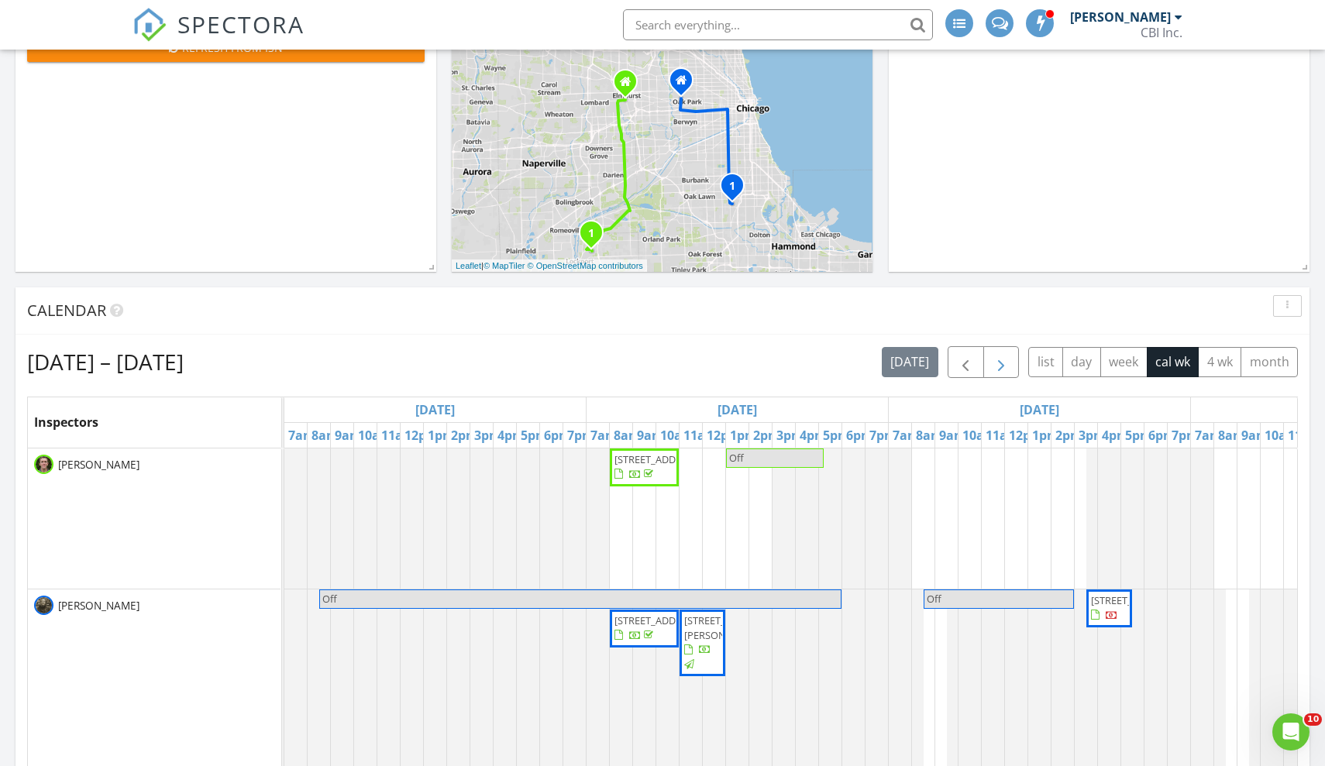
click at [1001, 362] on span "button" at bounding box center [1001, 362] width 19 height 19
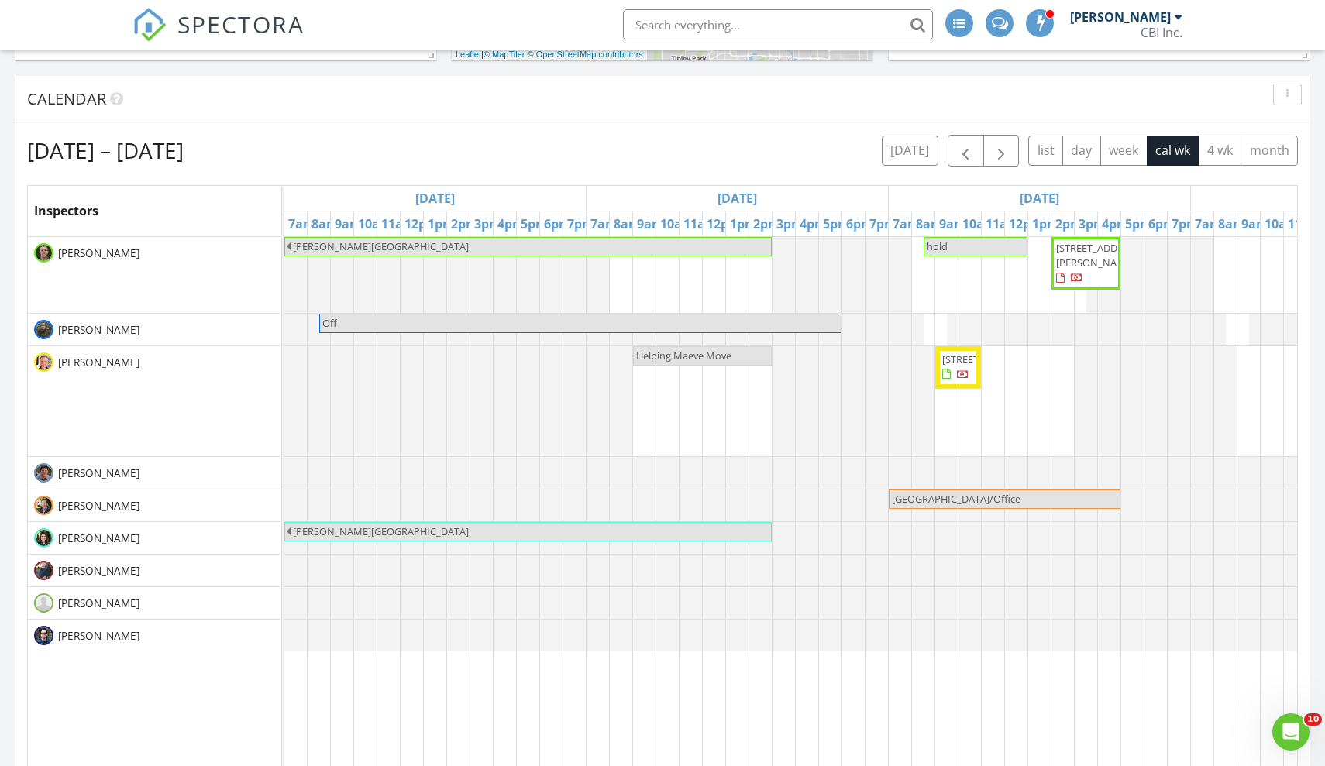
scroll to position [0, -2]
